Goal: Information Seeking & Learning: Learn about a topic

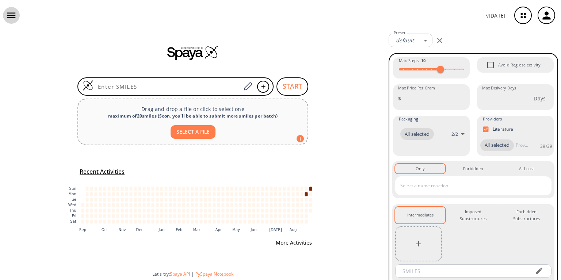
click at [15, 16] on icon "button" at bounding box center [11, 15] width 11 height 11
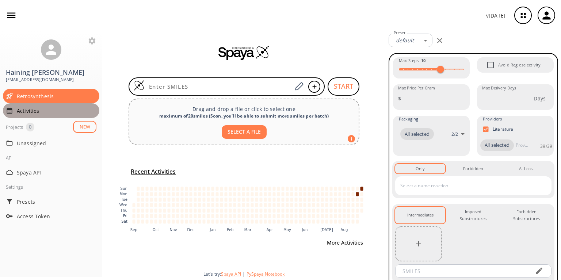
click at [24, 107] on span "Activities" at bounding box center [57, 111] width 80 height 8
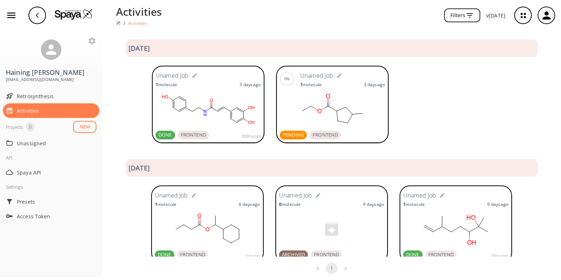
click at [321, 114] on rect at bounding box center [332, 109] width 105 height 37
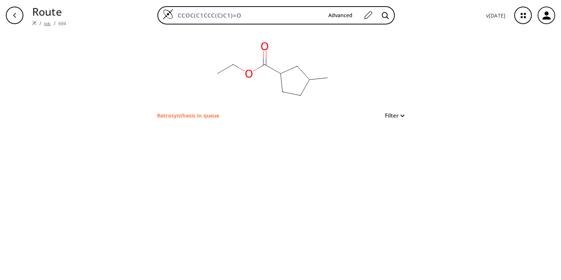
click at [45, 20] on link "Job" at bounding box center [47, 23] width 6 height 6
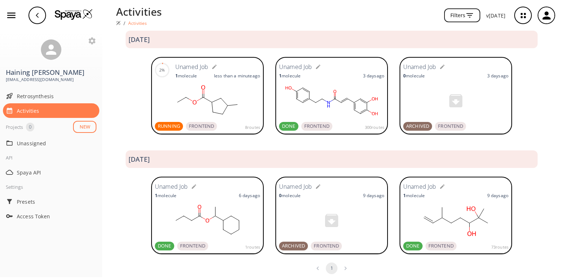
scroll to position [13, 0]
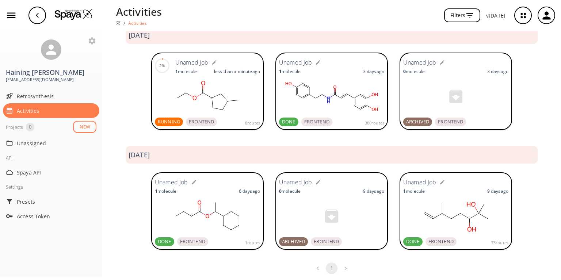
click at [220, 120] on div "8 routes" at bounding box center [240, 122] width 40 height 9
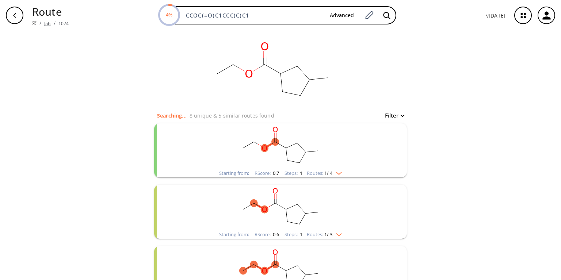
click at [44, 20] on link "Job" at bounding box center [47, 23] width 6 height 6
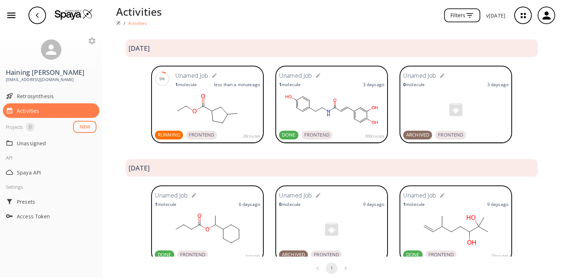
click at [174, 92] on rect at bounding box center [207, 109] width 105 height 37
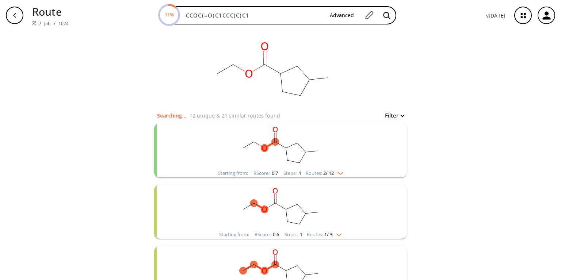
click at [344, 172] on div "Starting from: RScore : 0.7 Steps : 1 Routes: 2 / 12" at bounding box center [281, 173] width 136 height 8
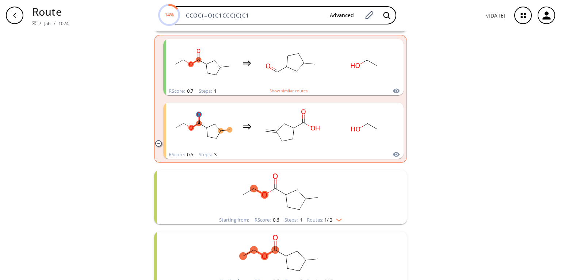
scroll to position [117, 0]
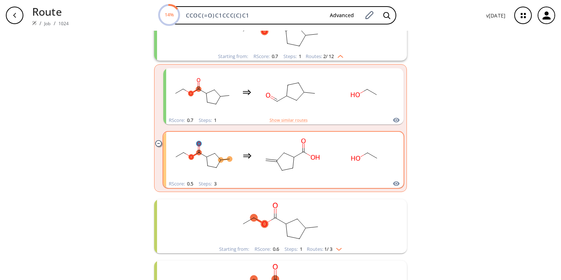
click at [327, 157] on div "clusters" at bounding box center [284, 156] width 228 height 48
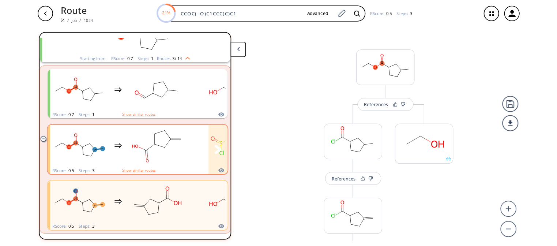
scroll to position [58, 0]
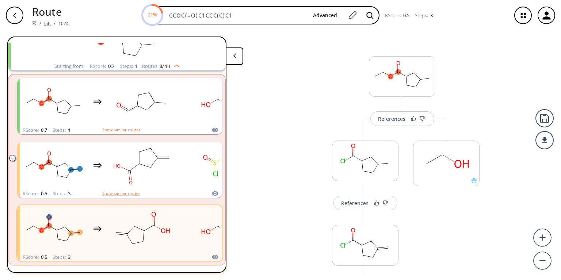
click at [45, 20] on link "Job" at bounding box center [47, 23] width 6 height 6
